Goal: Task Accomplishment & Management: Manage account settings

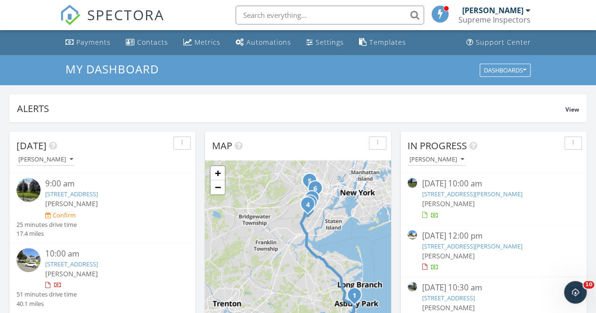
scroll to position [872, 610]
click at [273, 18] on input "text" at bounding box center [330, 15] width 189 height 19
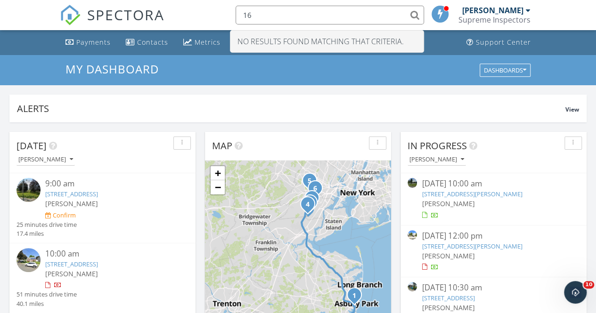
type input "1"
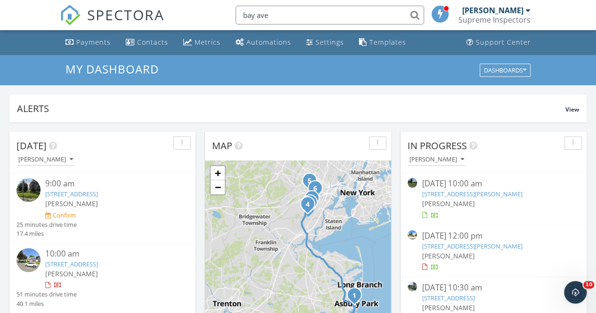
drag, startPoint x: 288, startPoint y: 11, endPoint x: 223, endPoint y: 14, distance: 65.1
click at [223, 14] on div "SPECTORA bay ave Aaron Friedman Supreme Inspectors Role: Inspector Change Role …" at bounding box center [298, 15] width 477 height 30
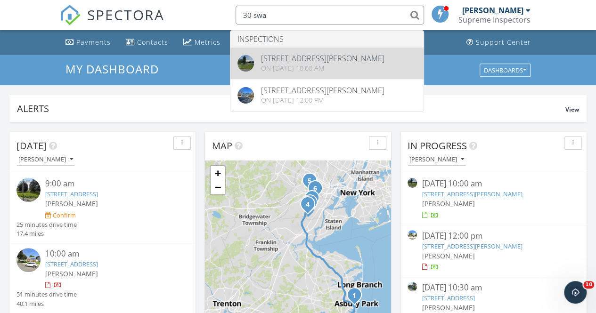
type input "30 swa"
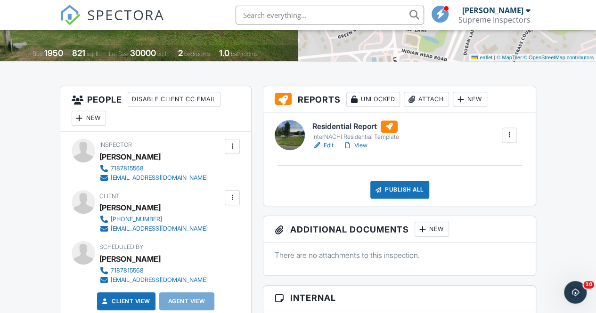
scroll to position [192, 0]
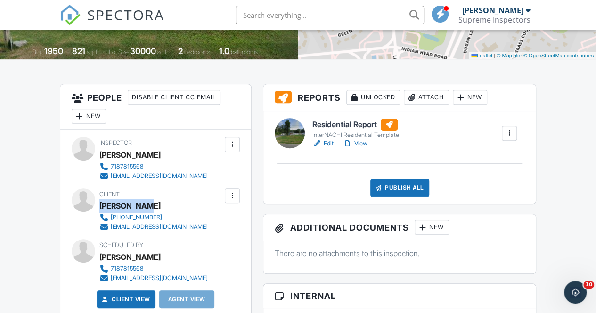
drag, startPoint x: 100, startPoint y: 204, endPoint x: 145, endPoint y: 209, distance: 45.1
click at [145, 209] on div "[PERSON_NAME]" at bounding box center [157, 206] width 116 height 14
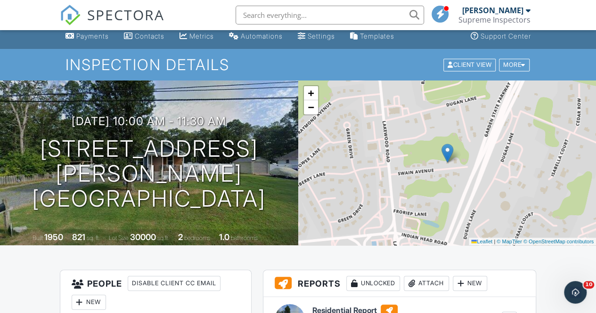
scroll to position [1, 0]
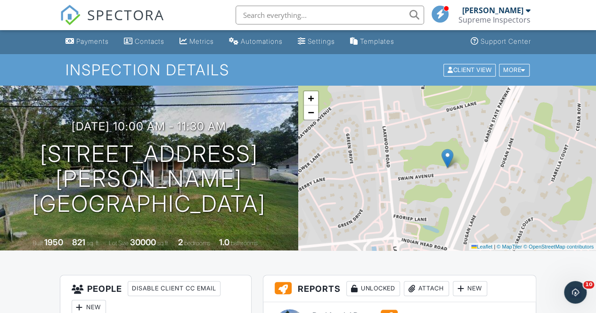
click at [117, 21] on span "SPECTORA" at bounding box center [125, 15] width 77 height 20
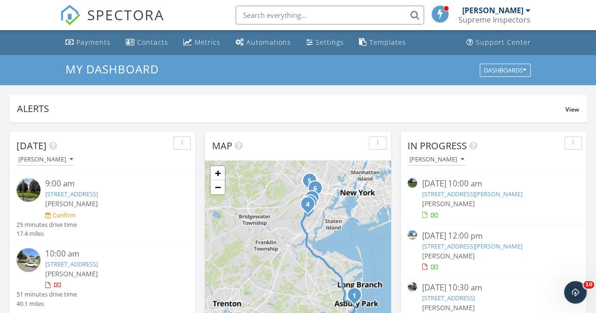
click at [287, 18] on input "text" at bounding box center [330, 15] width 189 height 19
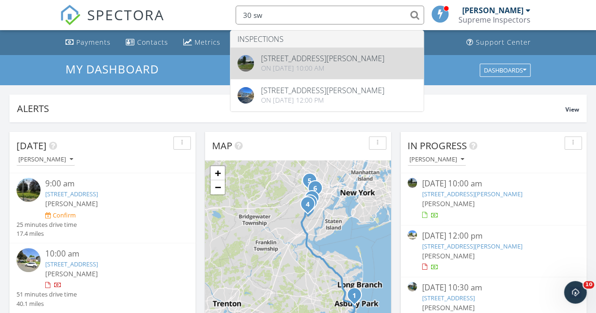
type input "30 sw"
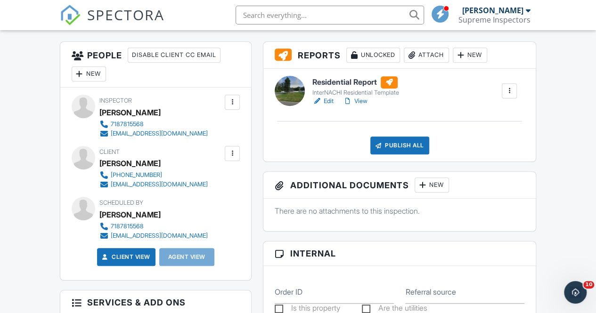
scroll to position [223, 0]
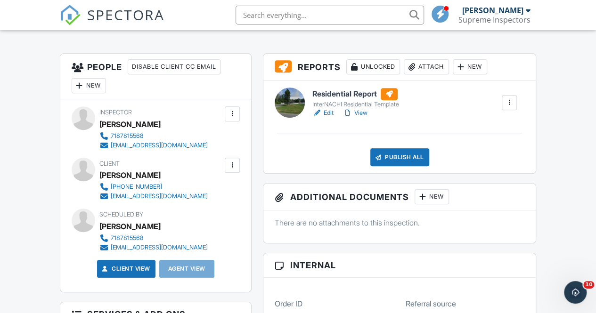
click at [263, 14] on input "text" at bounding box center [330, 15] width 189 height 19
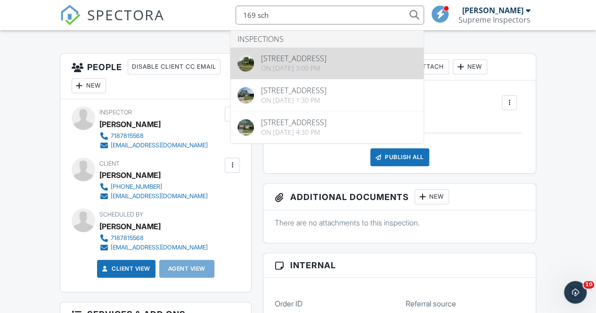
type input "169 sch"
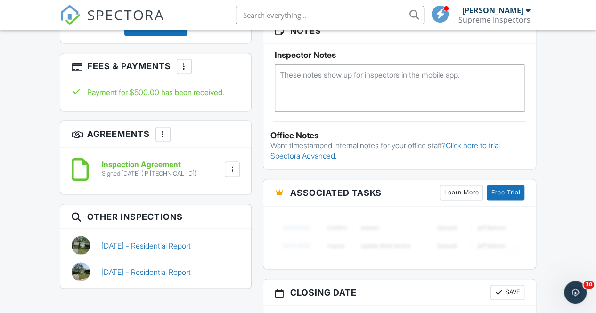
scroll to position [735, 0]
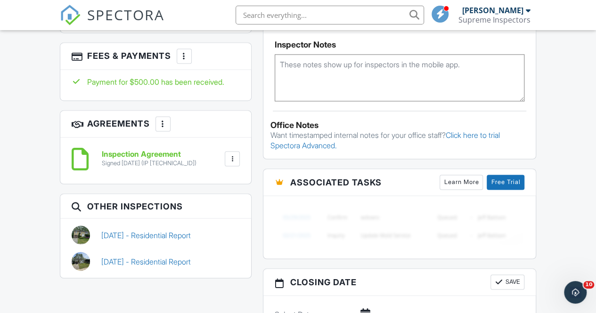
click at [180, 61] on div at bounding box center [184, 55] width 9 height 9
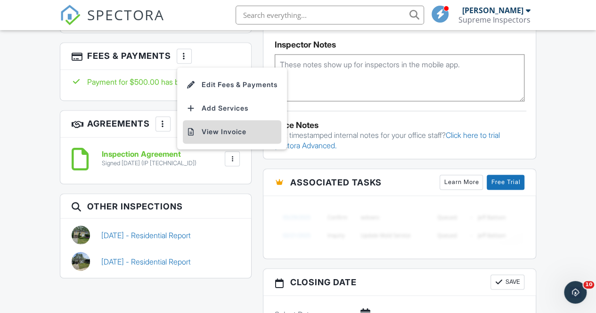
click at [230, 138] on li "View Invoice" at bounding box center [232, 132] width 99 height 24
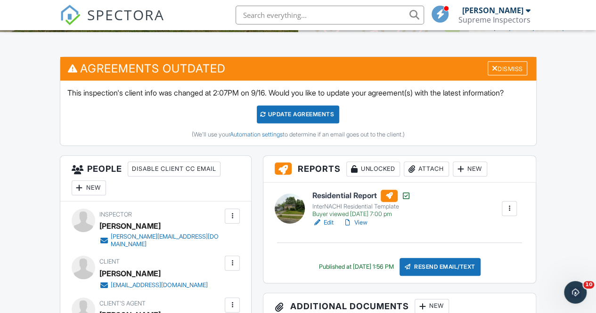
scroll to position [0, 0]
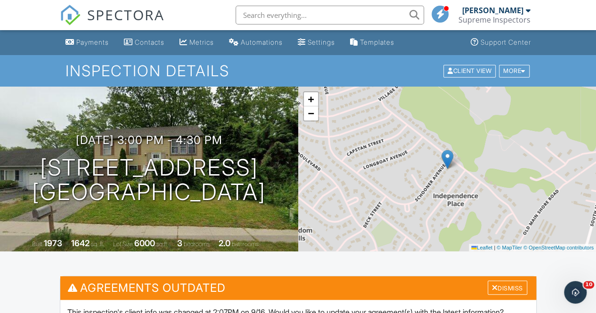
click at [255, 19] on input "text" at bounding box center [330, 15] width 189 height 19
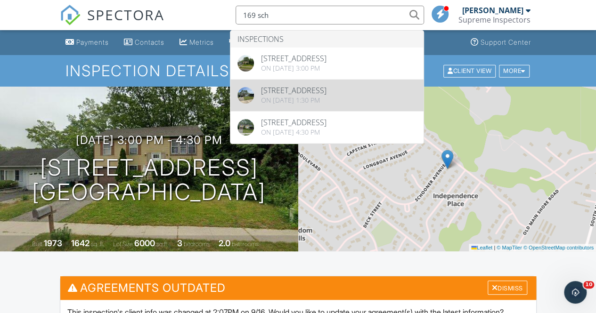
type input "169 sch"
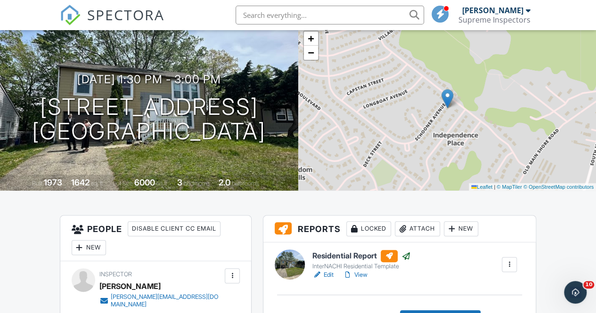
scroll to position [53, 0]
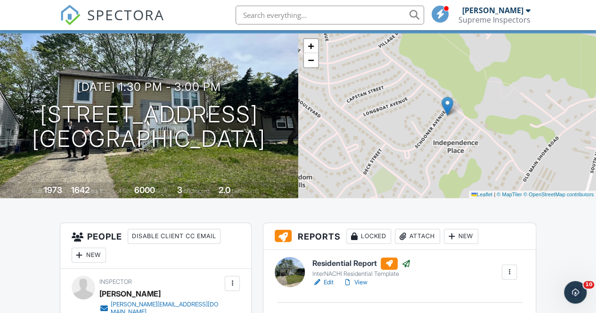
click at [118, 16] on span "SPECTORA" at bounding box center [125, 15] width 77 height 20
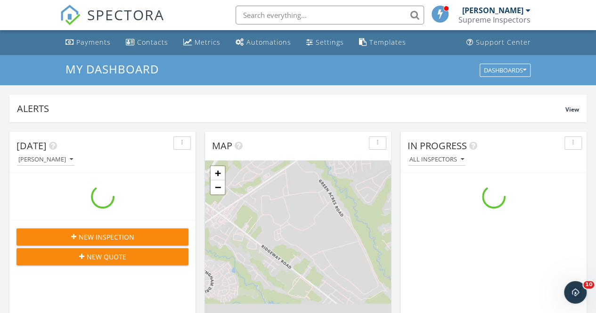
scroll to position [872, 610]
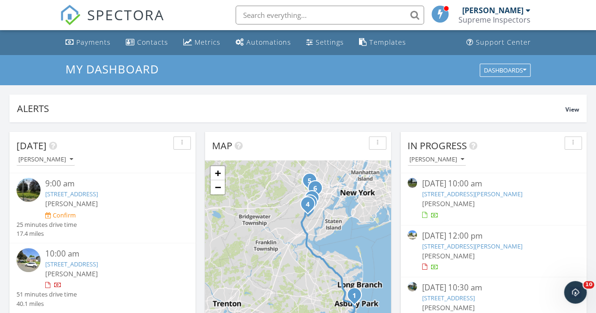
click at [104, 22] on span "SPECTORA" at bounding box center [125, 15] width 77 height 20
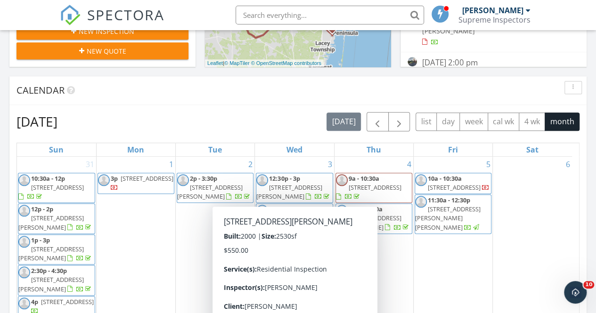
scroll to position [337, 0]
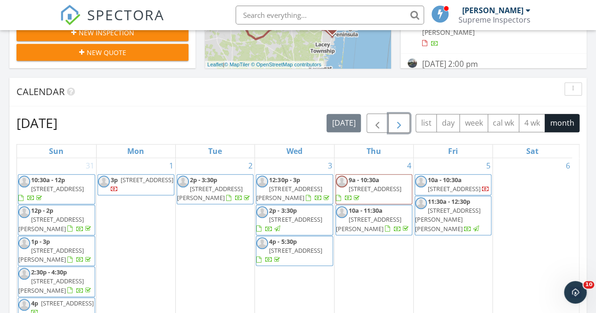
click at [398, 121] on span "button" at bounding box center [399, 123] width 11 height 11
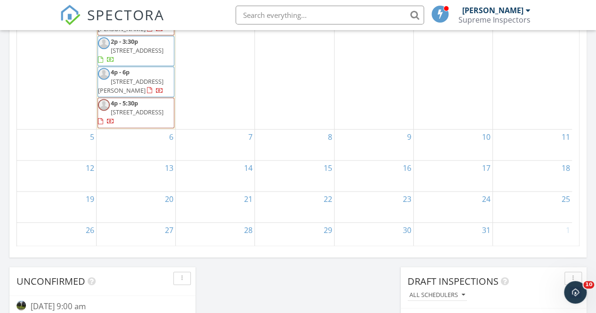
scroll to position [54, 0]
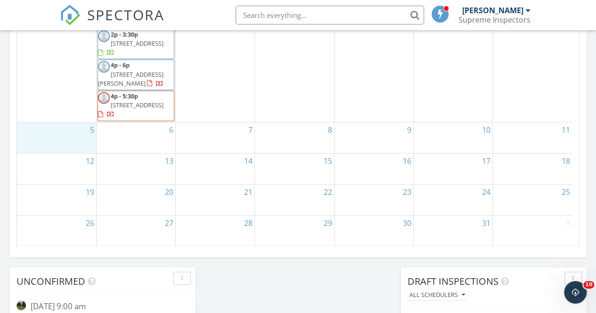
click at [77, 131] on div "5" at bounding box center [56, 138] width 79 height 31
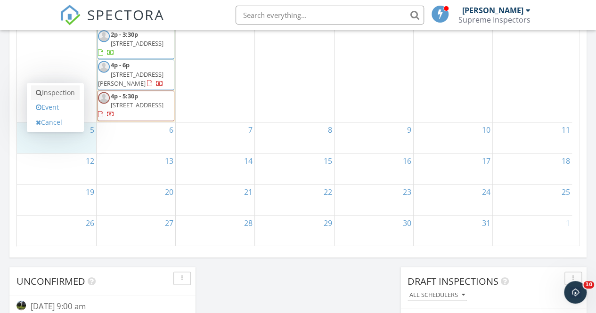
click at [62, 95] on link "Inspection" at bounding box center [55, 92] width 49 height 15
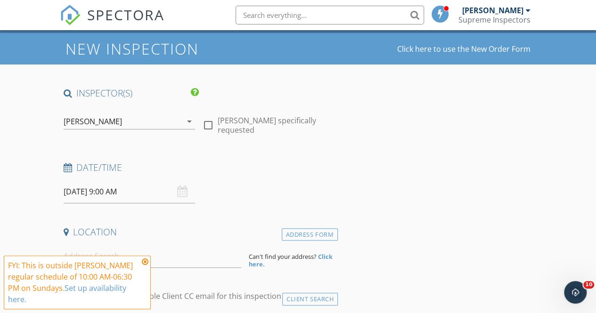
scroll to position [23, 0]
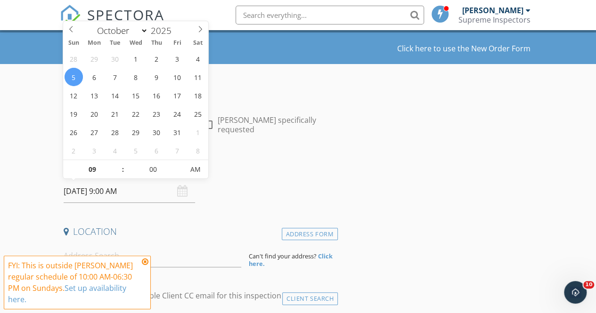
click at [144, 197] on input "[DATE] 9:00 AM" at bounding box center [130, 191] width 132 height 23
type input "10"
type input "[DATE] 10:00 AM"
click at [119, 164] on span at bounding box center [118, 164] width 7 height 9
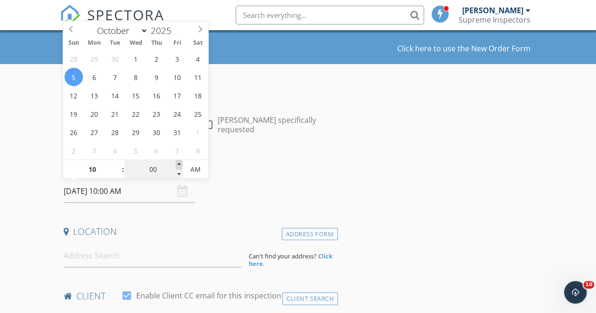
type input "05"
type input "10/05/2025 10:05 AM"
click at [179, 165] on span at bounding box center [179, 164] width 7 height 9
type input "10"
type input "10/05/2025 10:10 AM"
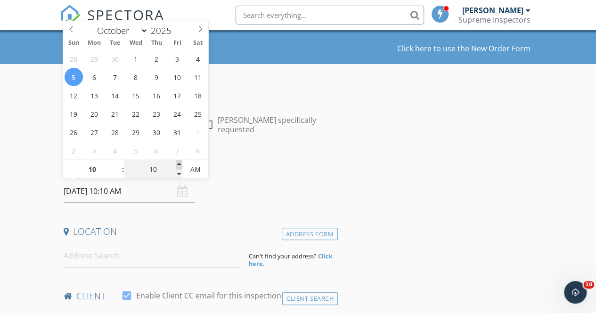
click at [179, 165] on span at bounding box center [179, 164] width 7 height 9
type input "15"
type input "10/05/2025 10:15 AM"
click at [179, 165] on span at bounding box center [179, 164] width 7 height 9
type input "20"
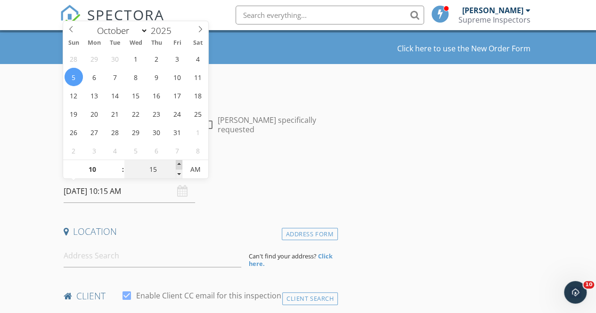
type input "10/05/2025 10:20 AM"
click at [179, 165] on span at bounding box center [179, 164] width 7 height 9
type input "25"
type input "10/05/2025 10:25 AM"
click at [179, 165] on span at bounding box center [179, 164] width 7 height 9
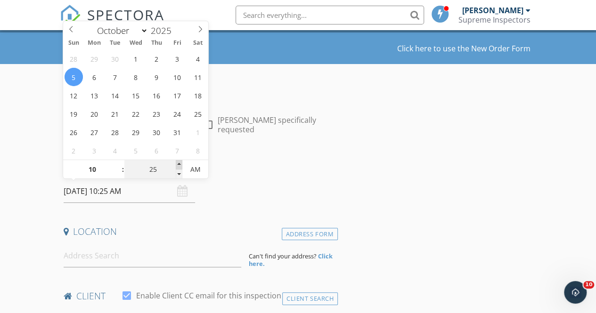
type input "30"
type input "10/05/2025 10:30 AM"
click at [179, 165] on span at bounding box center [179, 164] width 7 height 9
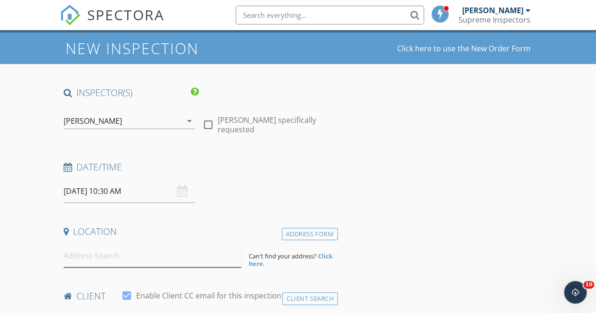
click at [132, 249] on input at bounding box center [153, 256] width 178 height 23
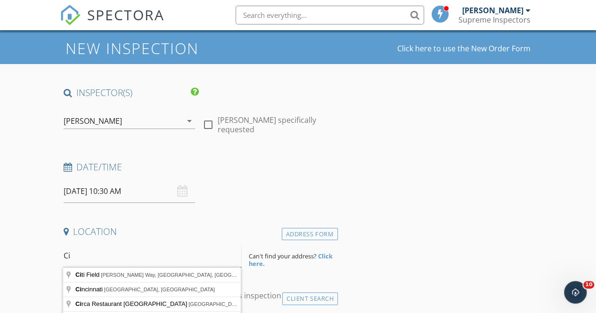
type input "C"
type input "1656 North Bay Avenue, Toms River, NJ, USA"
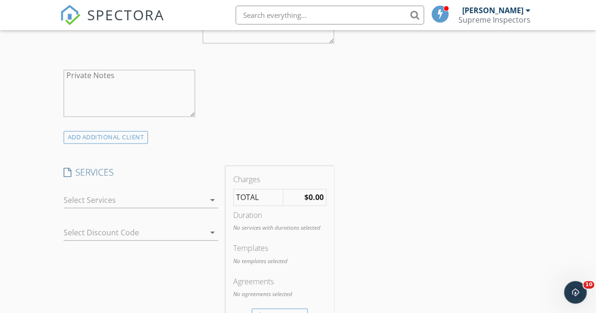
scroll to position [650, 0]
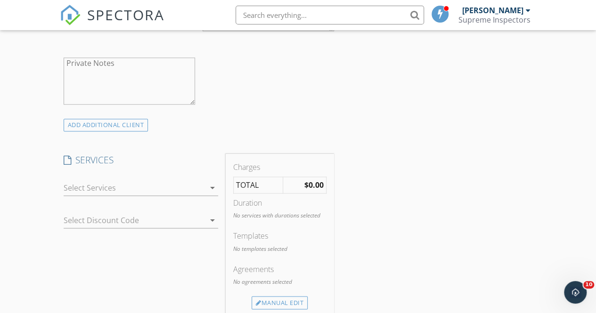
click at [141, 189] on div at bounding box center [134, 188] width 141 height 15
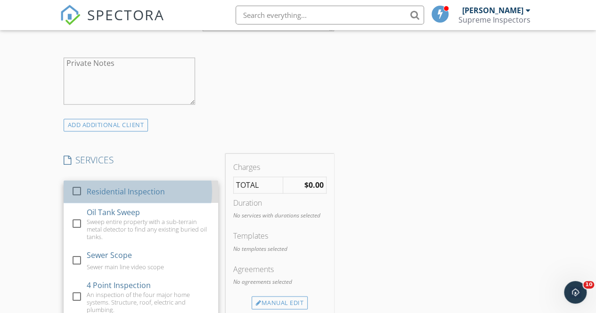
click at [123, 197] on div "Residential Inspection" at bounding box center [125, 191] width 78 height 11
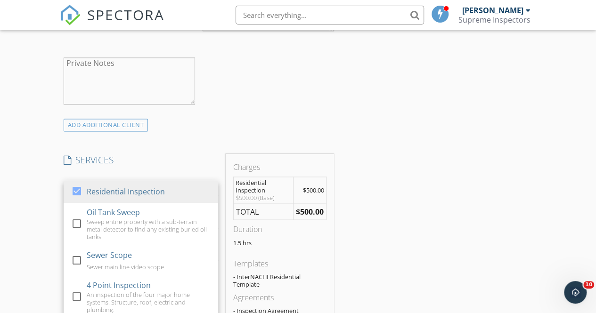
click at [388, 108] on div "INSPECTOR(S) check_box Aaron Friedman PRIMARY check_box_outline_blank Yehuda Po…" at bounding box center [298, 258] width 477 height 1599
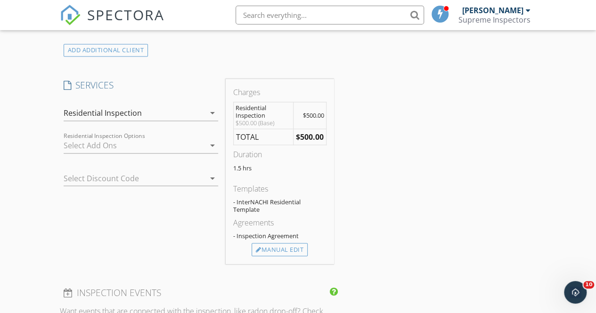
scroll to position [724, 0]
click at [271, 257] on div "Manual Edit" at bounding box center [280, 250] width 56 height 13
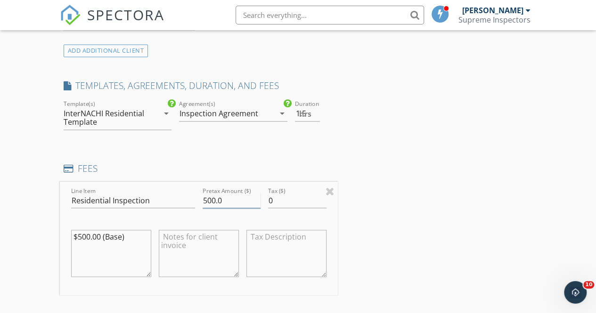
click at [207, 205] on input "500.0" at bounding box center [232, 201] width 58 height 16
click at [211, 205] on input "500.0" at bounding box center [232, 201] width 58 height 16
type input "650.0"
click at [434, 213] on div "INSPECTOR(S) check_box Aaron Friedman PRIMARY check_box_outline_blank Yehuda Po…" at bounding box center [298, 229] width 477 height 1689
click at [383, 199] on div "INSPECTOR(S) check_box Aaron Friedman PRIMARY check_box_outline_blank Yehuda Po…" at bounding box center [298, 229] width 477 height 1689
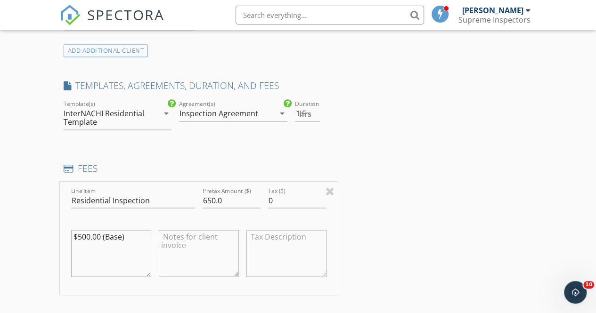
click at [80, 242] on textarea "$500.00 (Base)" at bounding box center [111, 253] width 80 height 47
type textarea "$650.00 (Base)"
click at [383, 206] on div "INSPECTOR(S) check_box Aaron Friedman PRIMARY check_box_outline_blank Yehuda Po…" at bounding box center [298, 229] width 477 height 1689
click at [402, 206] on div "INSPECTOR(S) check_box Aaron Friedman PRIMARY check_box_outline_blank Yehuda Po…" at bounding box center [298, 229] width 477 height 1689
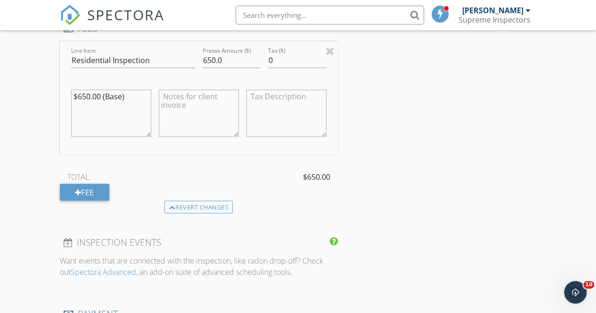
scroll to position [865, 0]
click at [68, 198] on div "Fee" at bounding box center [84, 191] width 49 height 17
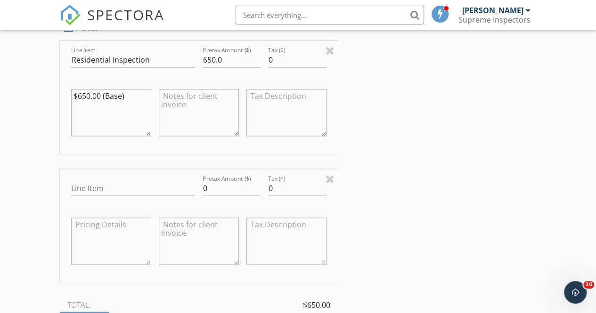
click at [338, 189] on div "INSPECTOR(S) check_box Aaron Friedman PRIMARY check_box_outline_blank Yehuda Po…" at bounding box center [298, 152] width 477 height 1817
click at [331, 184] on div at bounding box center [330, 178] width 9 height 11
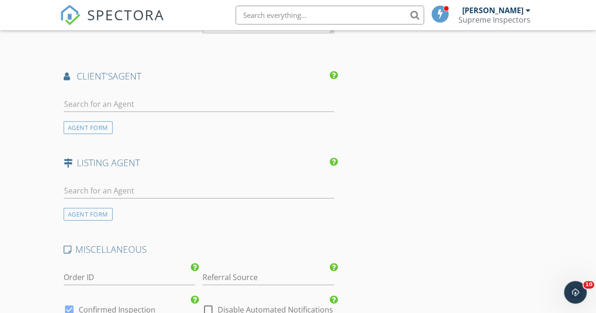
scroll to position [1218, 0]
click at [219, 110] on input "text" at bounding box center [199, 104] width 271 height 16
type input "civ"
click at [188, 128] on li "Civia Cahan" at bounding box center [199, 125] width 270 height 26
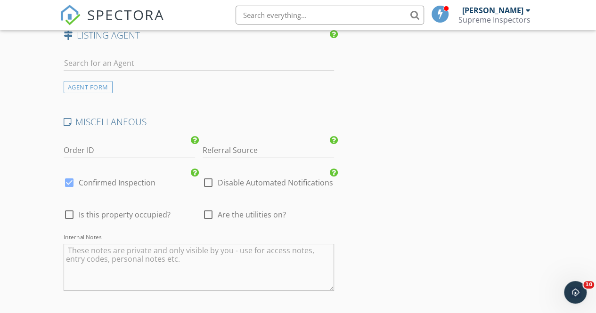
scroll to position [1792, 0]
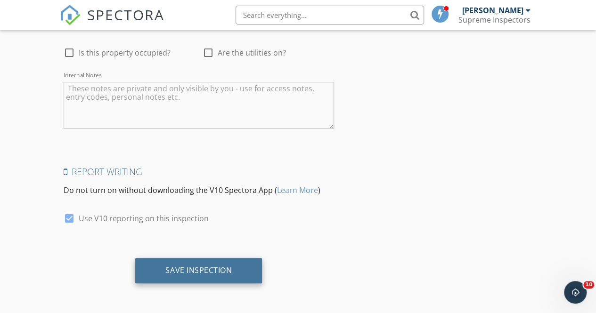
click at [208, 276] on div "Save Inspection" at bounding box center [198, 270] width 127 height 25
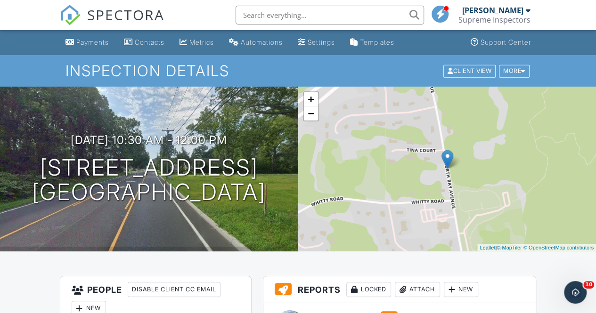
click at [110, 16] on span "SPECTORA" at bounding box center [125, 15] width 77 height 20
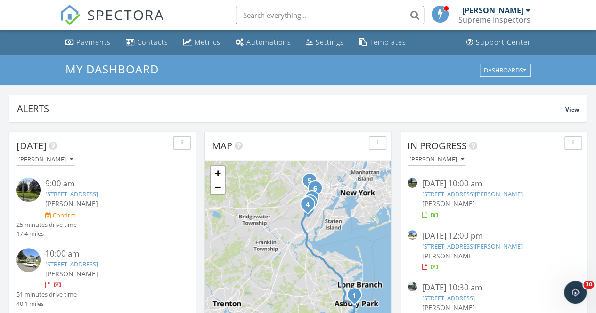
click at [258, 19] on input "text" at bounding box center [330, 15] width 189 height 19
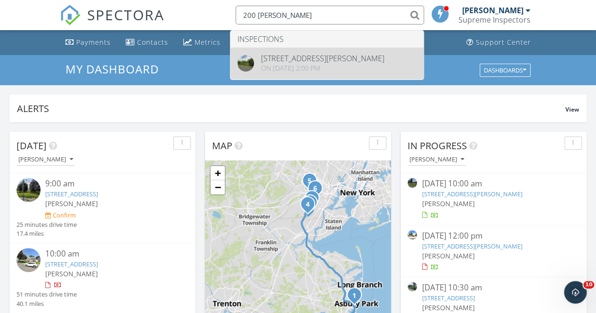
type input "200 [PERSON_NAME]"
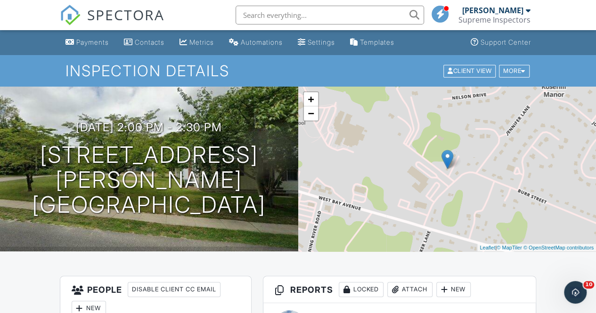
click at [129, 13] on span "SPECTORA" at bounding box center [125, 15] width 77 height 20
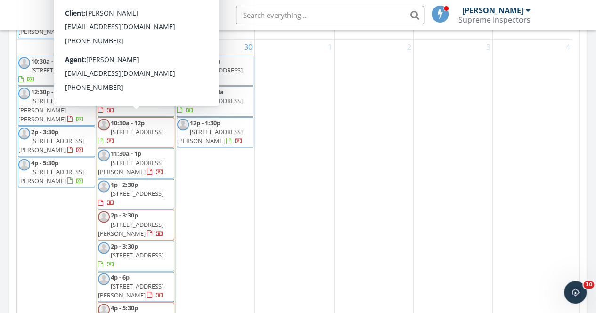
scroll to position [532, 0]
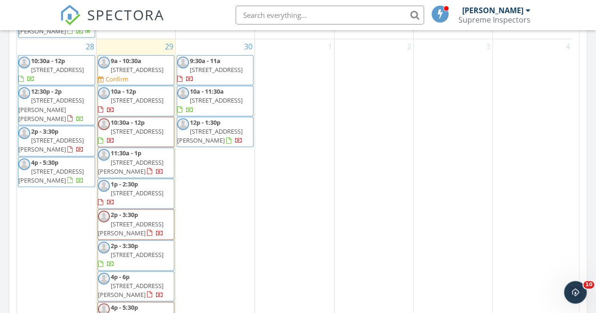
click at [234, 172] on div "30 9:30a - 11a 84B Gladiola Dr, Lakewood 08701 10a - 11:30a 99 Silver Bay Rd, T…" at bounding box center [215, 186] width 79 height 295
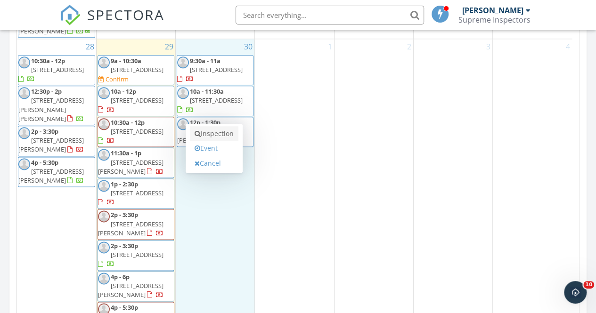
click at [217, 134] on link "Inspection" at bounding box center [214, 133] width 49 height 15
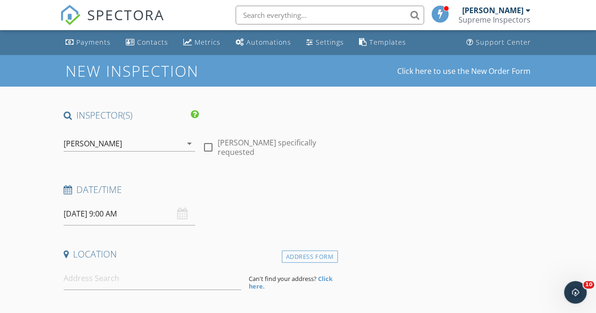
click at [164, 140] on div "[PERSON_NAME]" at bounding box center [123, 143] width 118 height 15
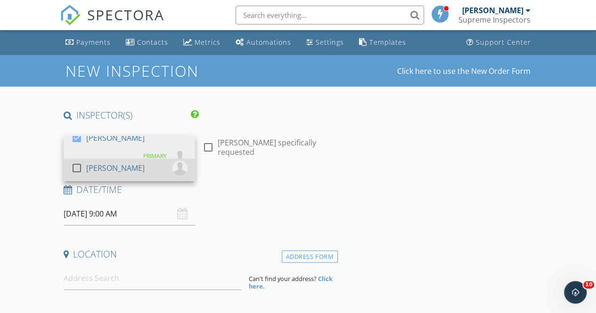
click at [119, 168] on div "[PERSON_NAME]" at bounding box center [115, 168] width 58 height 15
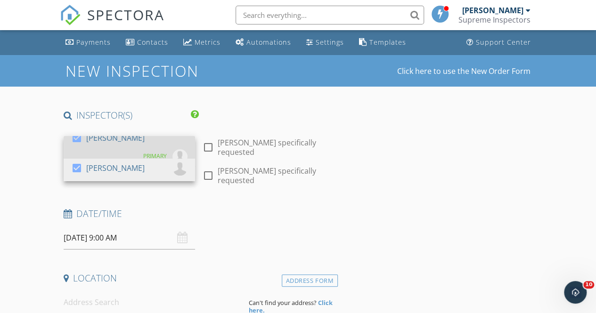
click at [80, 137] on div at bounding box center [77, 138] width 16 height 16
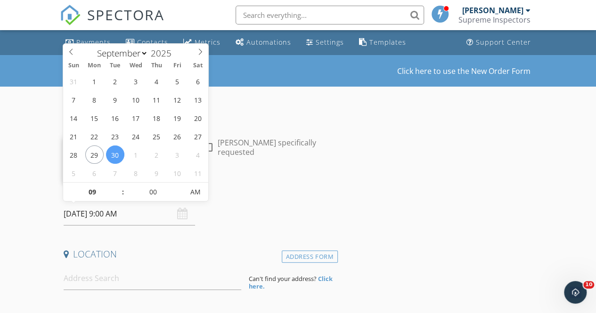
click at [152, 222] on input "[DATE] 9:00 AM" at bounding box center [130, 214] width 132 height 23
type input "10"
type input "[DATE] 10:00 AM"
click at [120, 185] on span at bounding box center [118, 187] width 7 height 9
type input "11"
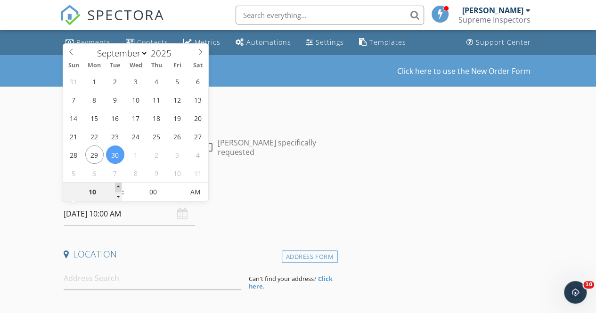
type input "[DATE] 11:00 AM"
click at [120, 185] on span at bounding box center [118, 187] width 7 height 9
type input "12"
type input "[DATE] 12:00 PM"
click at [120, 185] on span at bounding box center [118, 187] width 7 height 9
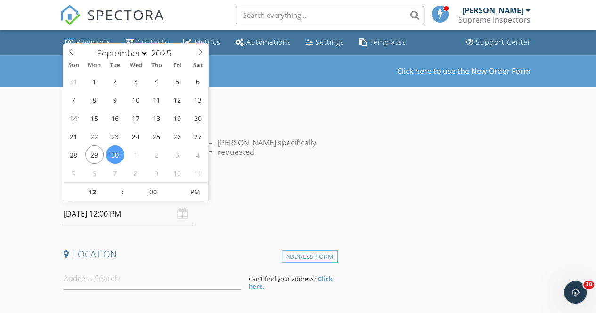
click at [331, 197] on div "Date/Time" at bounding box center [199, 193] width 278 height 19
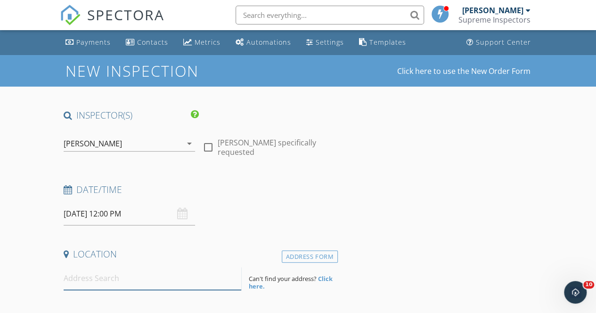
click at [112, 285] on input at bounding box center [153, 278] width 178 height 23
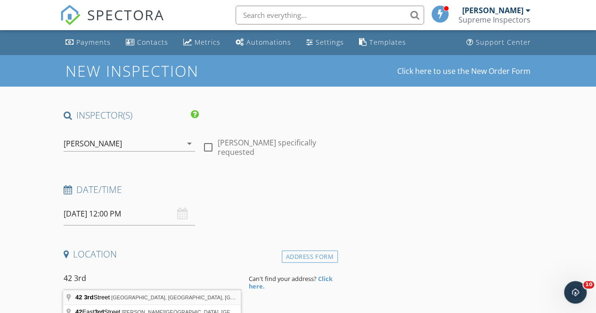
type input "42 3rd Street, Manchester Township, NJ, USA"
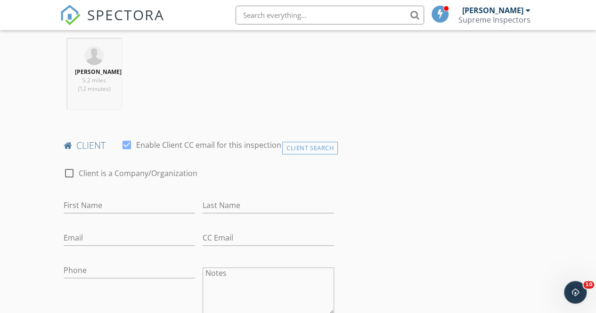
scroll to position [367, 0]
click at [123, 213] on input "First Name" at bounding box center [130, 205] width 132 height 16
type input "m"
type input "Meyer"
click at [215, 211] on input "Last Name" at bounding box center [269, 205] width 132 height 16
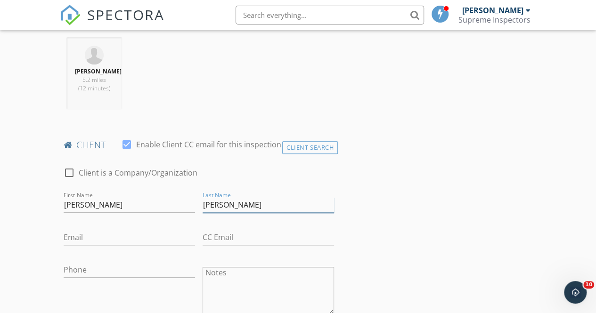
type input "Kleiner"
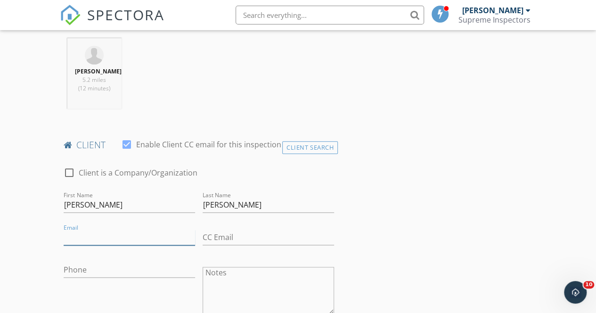
click at [106, 237] on input "Email" at bounding box center [130, 238] width 132 height 16
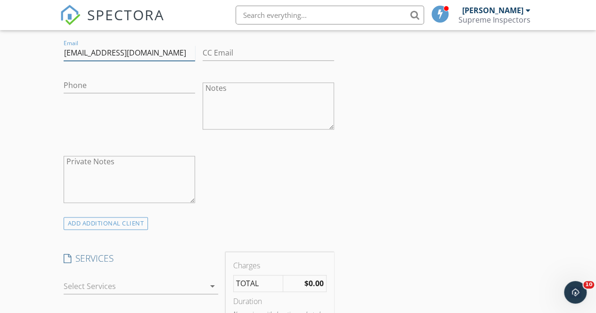
scroll to position [624, 0]
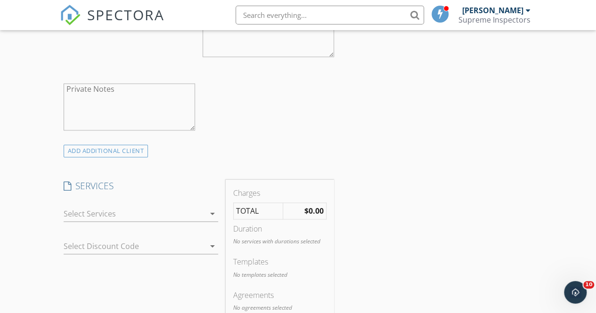
type input "meyerkleiner@gmail.com"
click at [119, 221] on div at bounding box center [134, 213] width 141 height 15
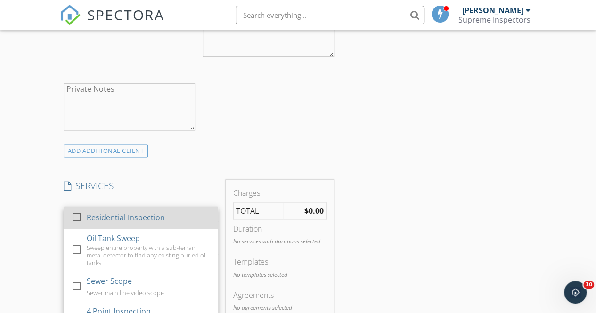
click at [118, 223] on div "Residential Inspection" at bounding box center [125, 217] width 78 height 11
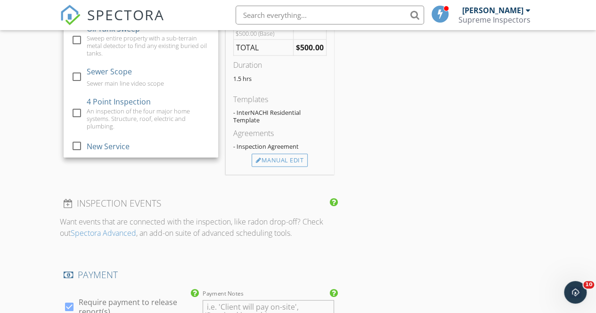
scroll to position [814, 0]
click at [298, 167] on div "Manual Edit" at bounding box center [280, 160] width 56 height 13
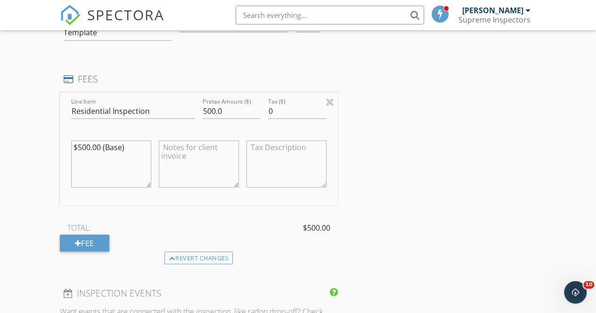
click at [84, 153] on textarea "$500.00 (Base)" at bounding box center [111, 163] width 80 height 47
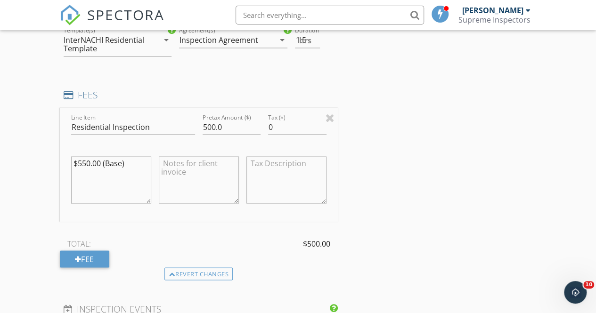
scroll to position [797, 0]
type textarea "$550.00 (Base)"
click at [231, 179] on textarea at bounding box center [199, 180] width 80 height 47
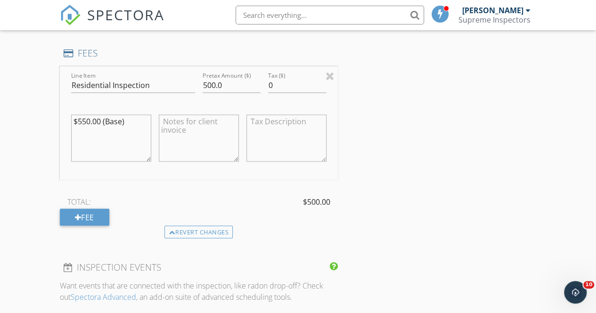
scroll to position [840, 0]
click at [77, 220] on div at bounding box center [78, 217] width 7 height 8
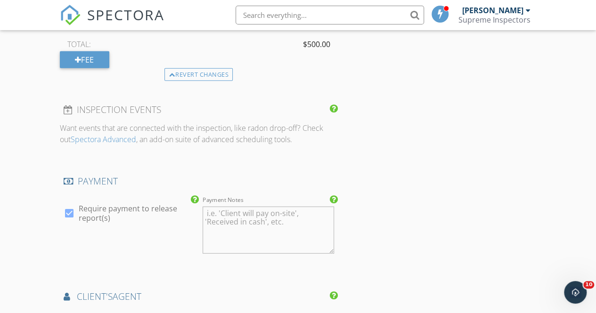
scroll to position [1126, 0]
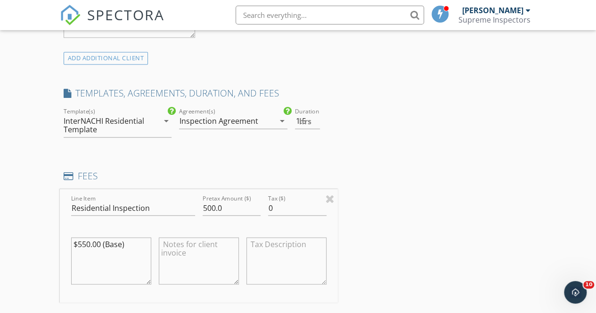
scroll to position [718, 0]
click at [211, 212] on input "500.0" at bounding box center [232, 207] width 58 height 16
type input "550.0"
click at [419, 198] on div "INSPECTOR(S) check_box_outline_blank Aaron Friedman check_box Yehuda Polter PRI…" at bounding box center [298, 299] width 477 height 1817
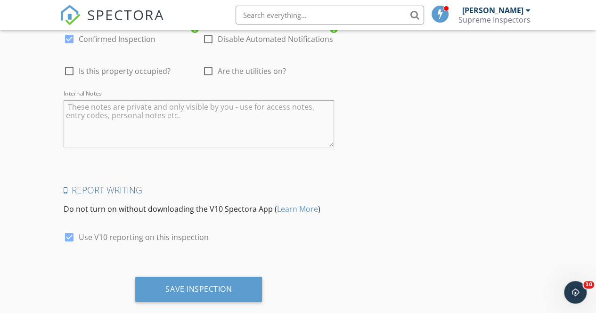
scroll to position [1641, 0]
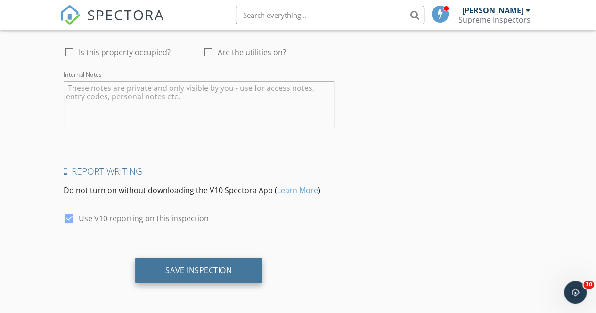
click at [236, 265] on div "Save Inspection" at bounding box center [198, 270] width 127 height 25
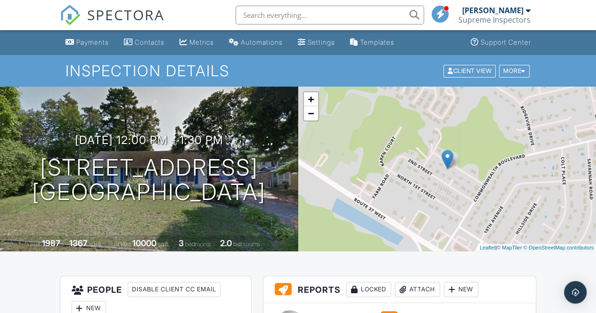
click at [134, 19] on span "SPECTORA" at bounding box center [125, 15] width 77 height 20
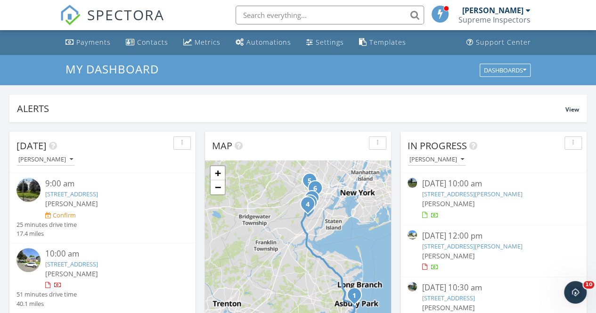
click at [109, 21] on span "SPECTORA" at bounding box center [125, 15] width 77 height 20
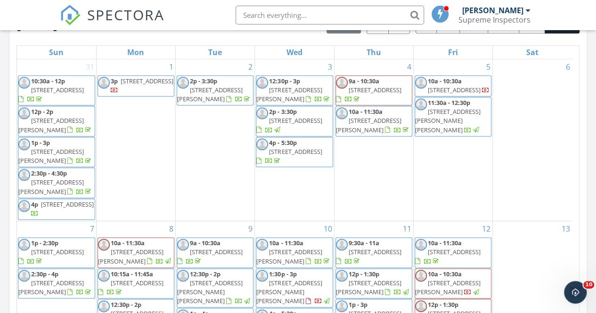
scroll to position [334, 0]
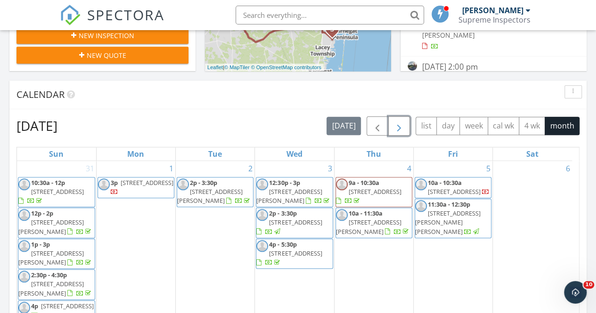
click at [400, 123] on span "button" at bounding box center [399, 126] width 11 height 11
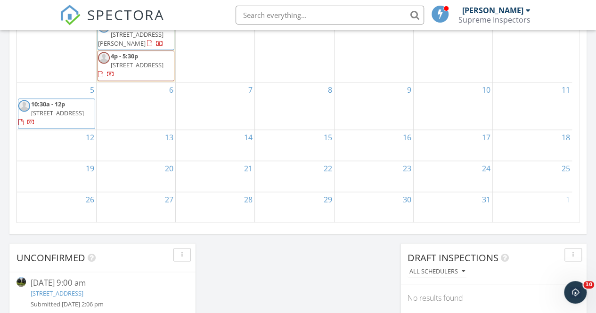
scroll to position [643, 0]
click at [65, 114] on span "[STREET_ADDRESS]" at bounding box center [57, 112] width 53 height 8
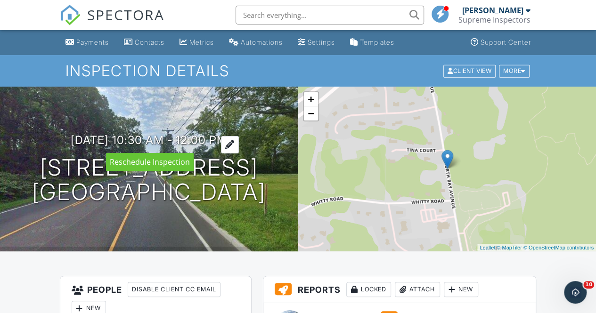
click at [239, 142] on div at bounding box center [230, 144] width 18 height 17
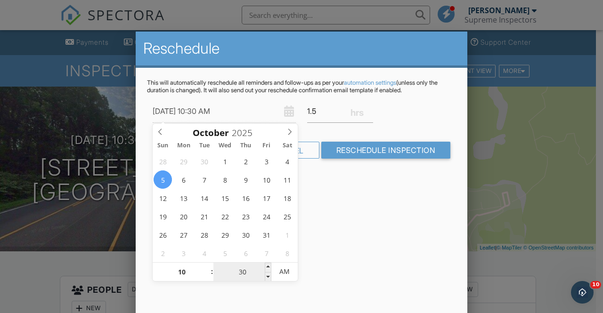
click at [264, 263] on input "30" at bounding box center [243, 272] width 58 height 19
type input "10/05/2025 10:35 AM"
type input "35"
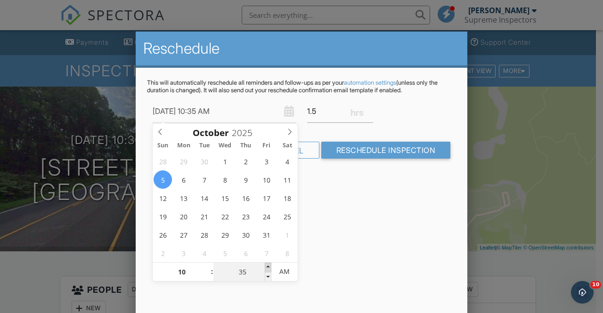
click at [267, 264] on span at bounding box center [268, 267] width 7 height 9
type input "10/05/2025 10:40 AM"
type input "40"
click at [267, 264] on span at bounding box center [268, 267] width 7 height 9
type input "10/05/2025 10:45 AM"
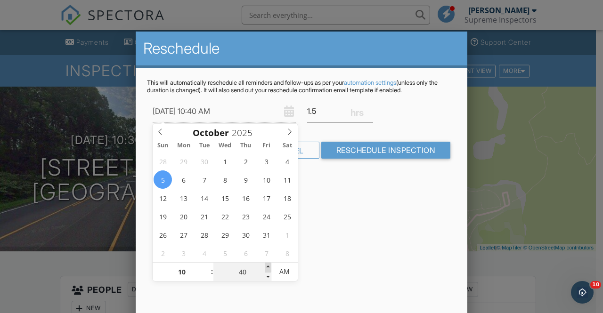
type input "45"
click at [267, 264] on span at bounding box center [268, 267] width 7 height 9
type input "10/05/2025 10:50 AM"
type input "50"
click at [267, 264] on span at bounding box center [268, 267] width 7 height 9
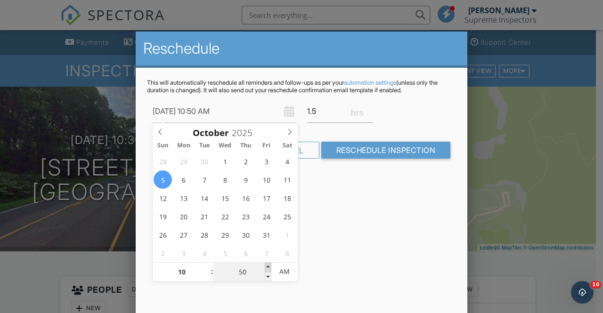
type input "10/05/2025 10:55 AM"
type input "55"
click at [267, 264] on span at bounding box center [268, 267] width 7 height 9
type input "10/05/2025 11:00 AM"
type input "11"
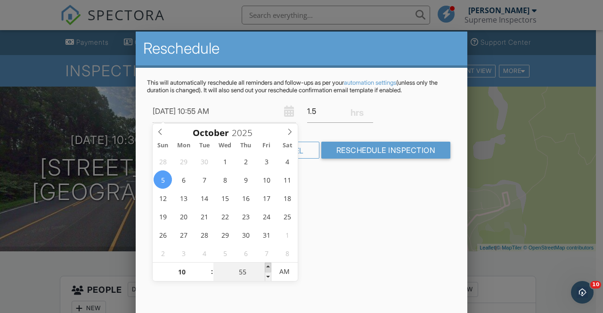
type input "00"
click at [267, 264] on span at bounding box center [268, 267] width 7 height 9
type input "10/05/2025 10:00 AM"
type input "10"
click at [206, 279] on span at bounding box center [207, 276] width 7 height 9
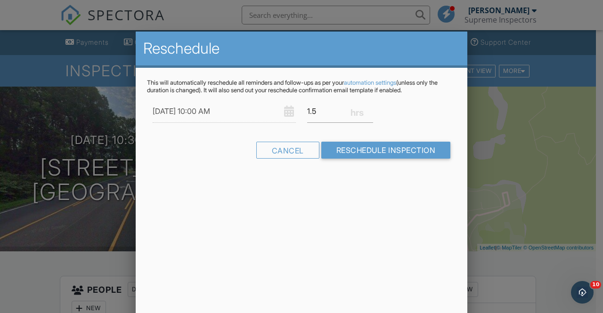
click at [344, 224] on div "Reschedule This will automatically reschedule all reminders and follow-ups as p…" at bounding box center [302, 197] width 332 height 330
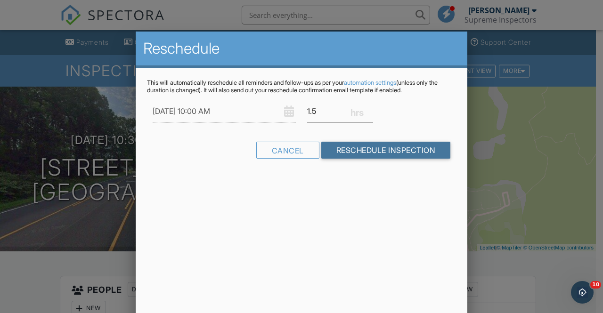
drag, startPoint x: 354, startPoint y: 144, endPoint x: 342, endPoint y: 148, distance: 12.8
click at [342, 148] on input "Reschedule Inspection" at bounding box center [386, 150] width 130 height 17
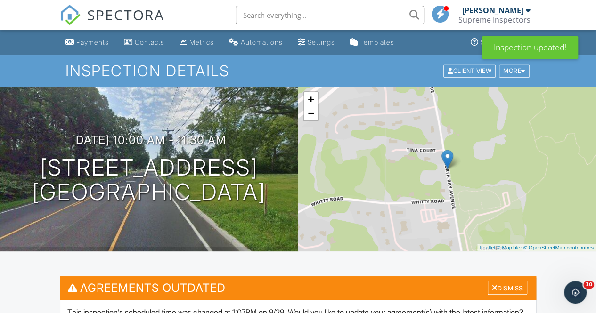
click at [131, 17] on span "SPECTORA" at bounding box center [125, 15] width 77 height 20
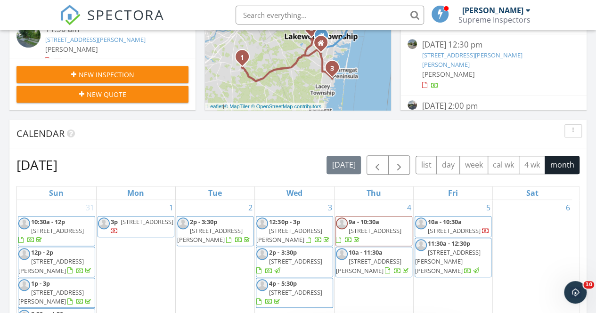
scroll to position [295, 0]
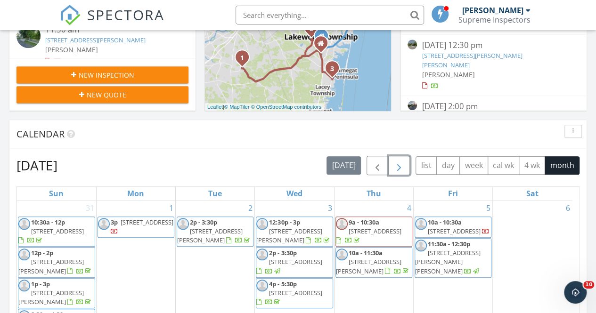
click at [403, 164] on span "button" at bounding box center [399, 165] width 11 height 11
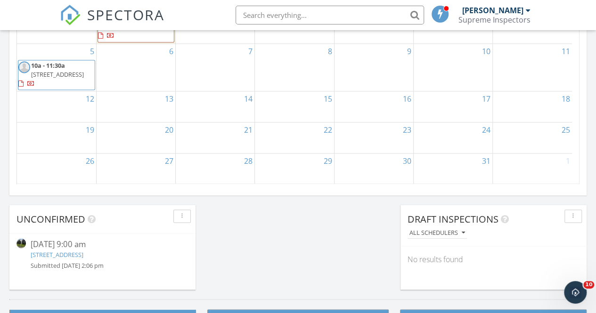
scroll to position [682, 0]
